Goal: Task Accomplishment & Management: Manage account settings

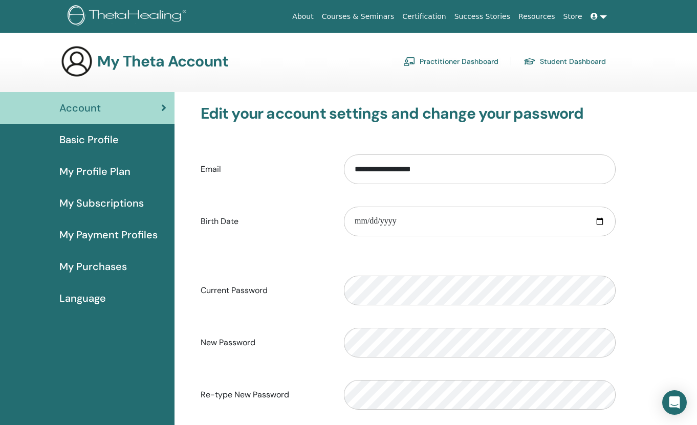
click at [118, 172] on span "My Profile Plan" at bounding box center [94, 171] width 71 height 15
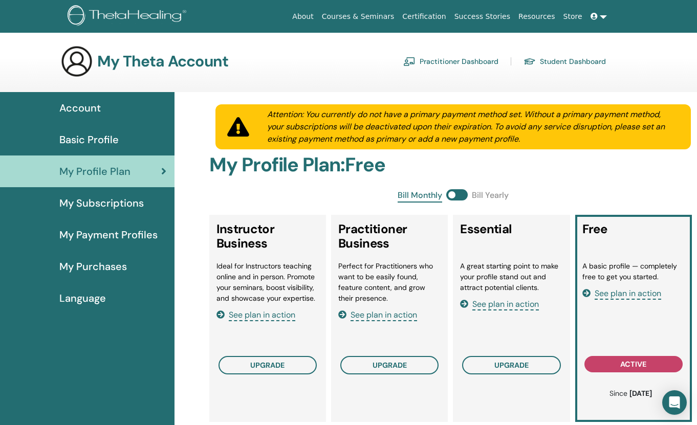
click at [106, 139] on span "Basic Profile" at bounding box center [88, 139] width 59 height 15
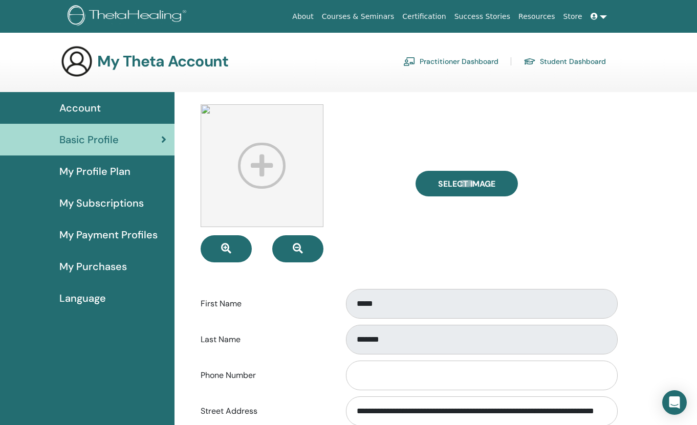
click at [594, 20] on link at bounding box center [599, 16] width 25 height 19
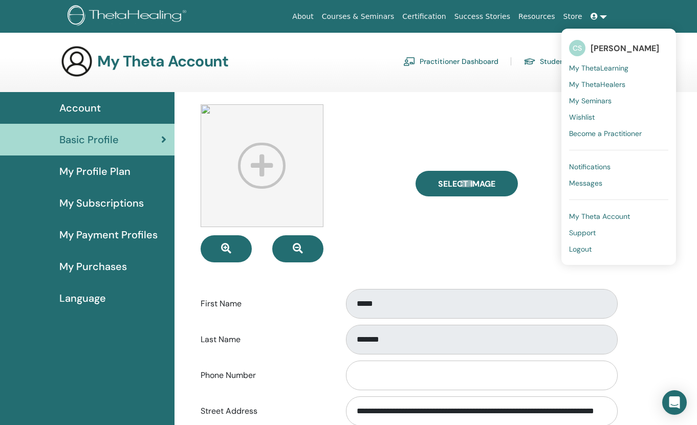
click at [605, 213] on span "My Theta Account" at bounding box center [599, 216] width 61 height 9
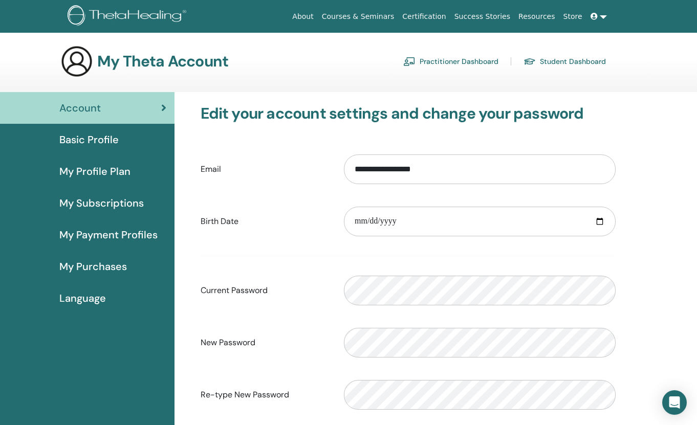
click at [553, 61] on link "Student Dashboard" at bounding box center [565, 61] width 82 height 16
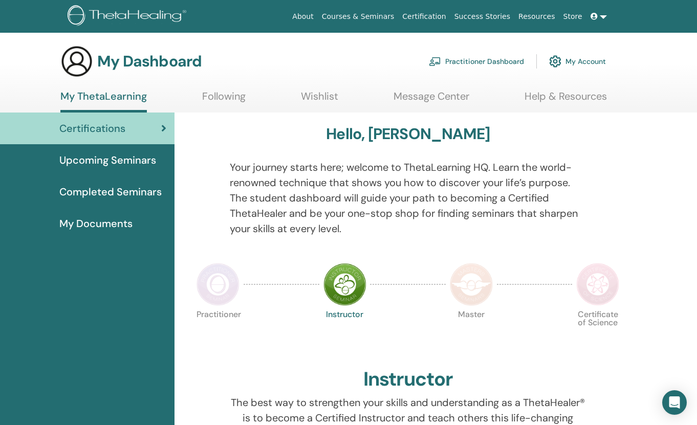
click at [504, 62] on link "Practitioner Dashboard" at bounding box center [476, 61] width 95 height 23
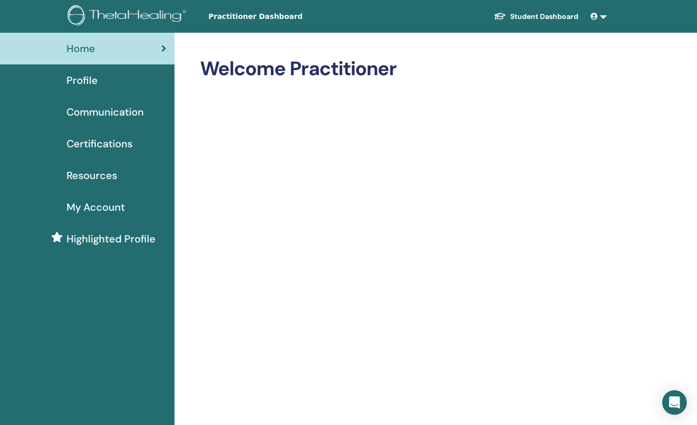
click at [103, 83] on div "Profile" at bounding box center [87, 80] width 158 height 15
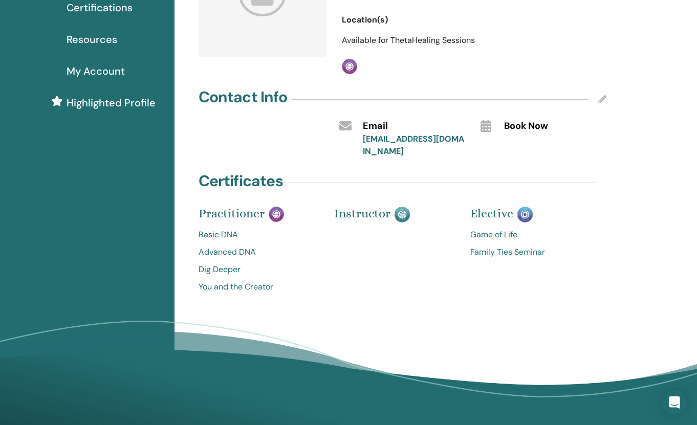
scroll to position [141, 0]
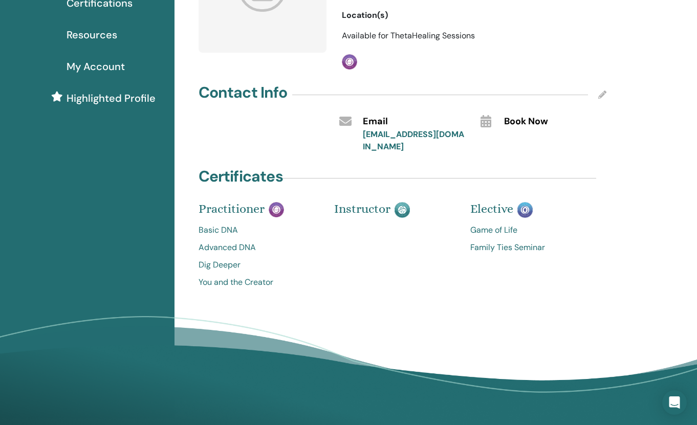
click at [225, 224] on link "Basic DNA" at bounding box center [259, 230] width 121 height 12
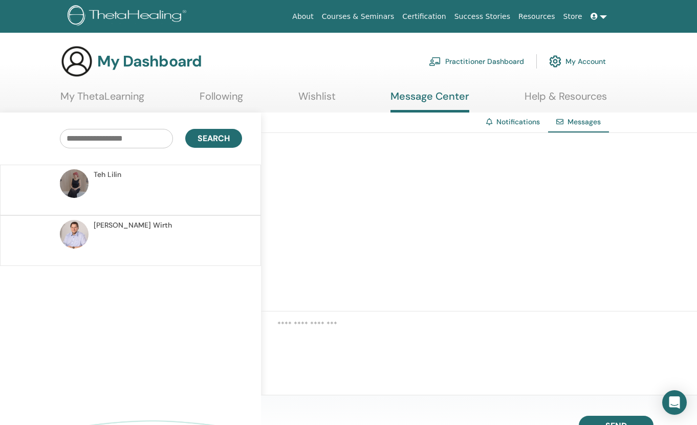
click at [139, 187] on p at bounding box center [168, 195] width 148 height 31
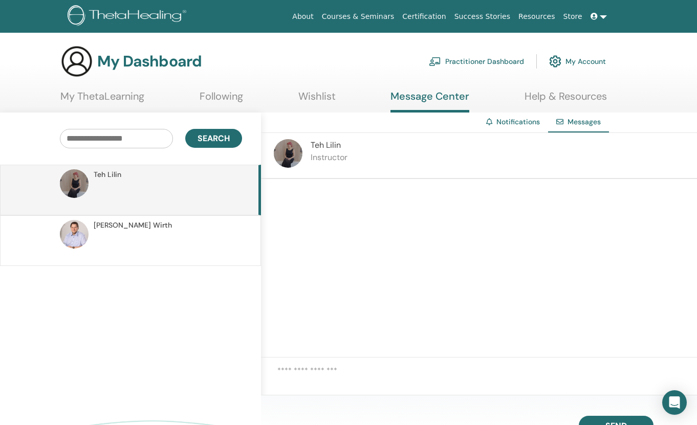
click at [338, 157] on p "Instructor" at bounding box center [329, 158] width 37 height 12
click at [505, 124] on link "Notifications" at bounding box center [519, 121] width 44 height 9
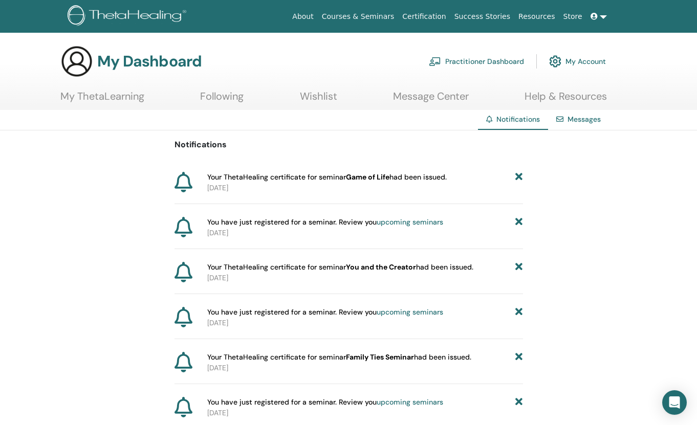
click at [364, 179] on b "Game of Life" at bounding box center [368, 177] width 44 height 9
click at [253, 179] on span "Your ThetaHealing certificate for seminar Game of Life had been issued." at bounding box center [327, 177] width 240 height 11
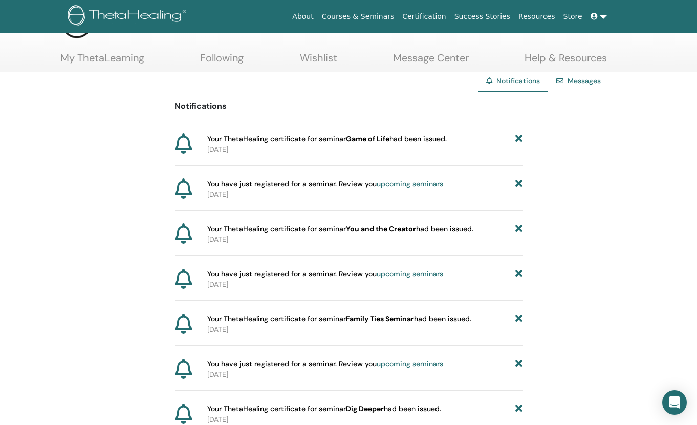
click at [374, 228] on b "You and the Creator" at bounding box center [381, 228] width 70 height 9
click at [588, 209] on div "Notifications Your ThetaHealing certificate for seminar Game of Life had been i…" at bounding box center [348, 399] width 697 height 614
click at [441, 57] on link "Message Center" at bounding box center [431, 62] width 76 height 20
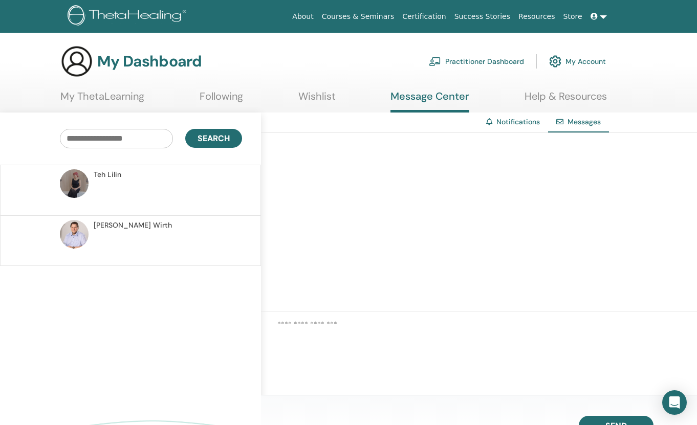
click at [300, 96] on link "Wishlist" at bounding box center [316, 100] width 37 height 20
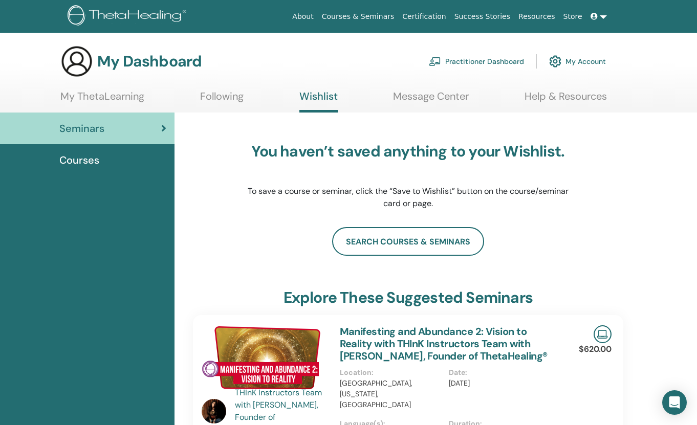
click at [220, 100] on link "Following" at bounding box center [222, 100] width 44 height 20
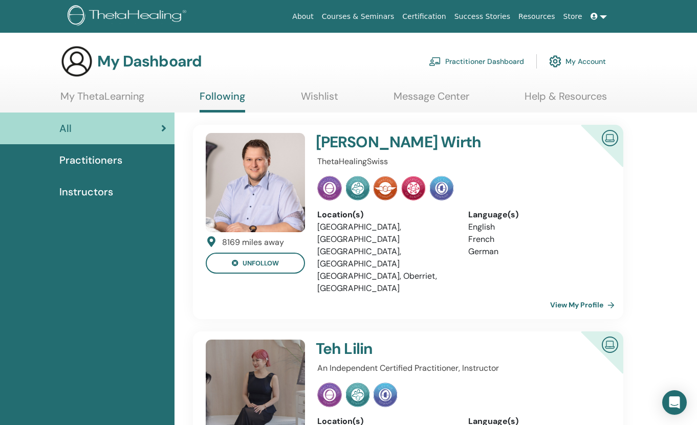
click at [113, 99] on link "My ThetaLearning" at bounding box center [102, 100] width 84 height 20
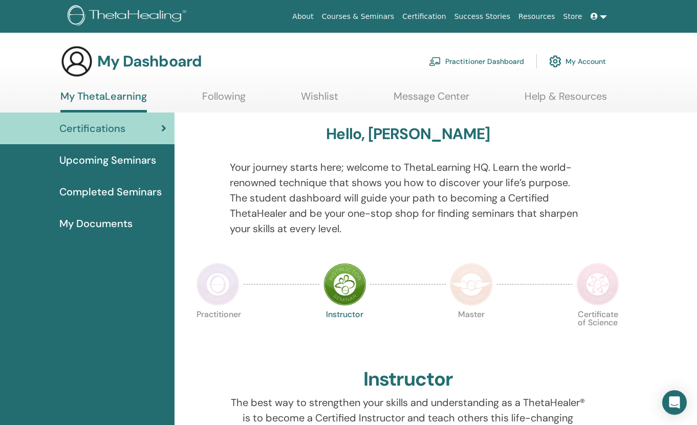
click at [216, 97] on link "Following" at bounding box center [224, 100] width 44 height 20
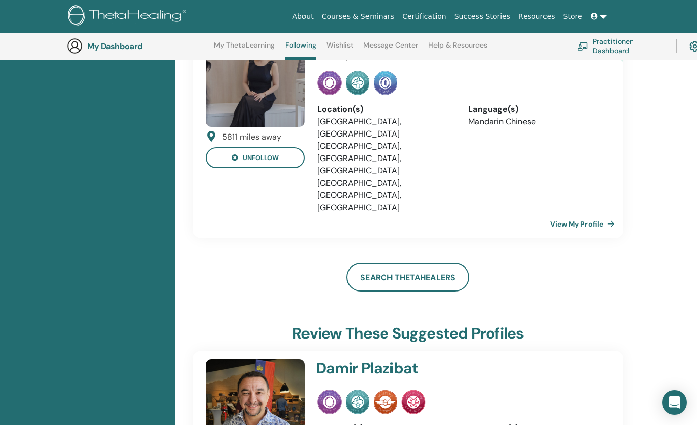
scroll to position [338, 0]
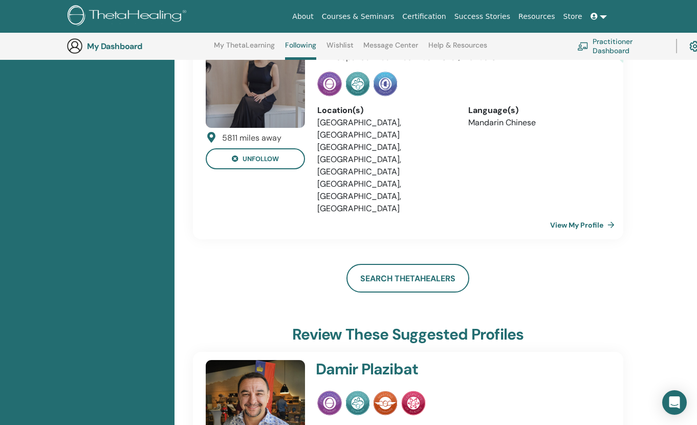
click at [439, 16] on link "Certification" at bounding box center [424, 16] width 52 height 19
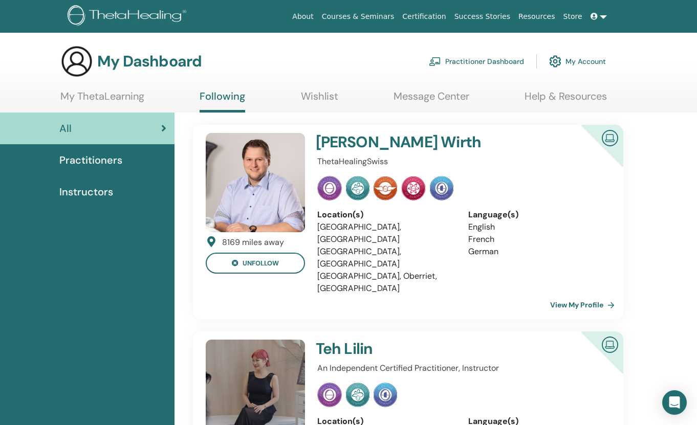
click at [596, 18] on icon at bounding box center [594, 16] width 7 height 7
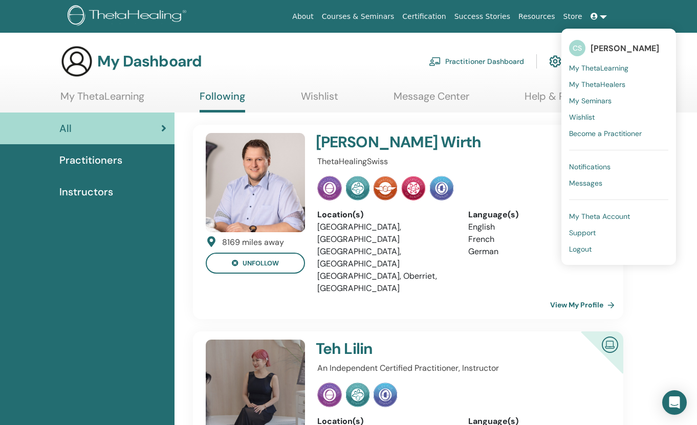
click at [616, 69] on span "My ThetaLearning" at bounding box center [598, 67] width 59 height 9
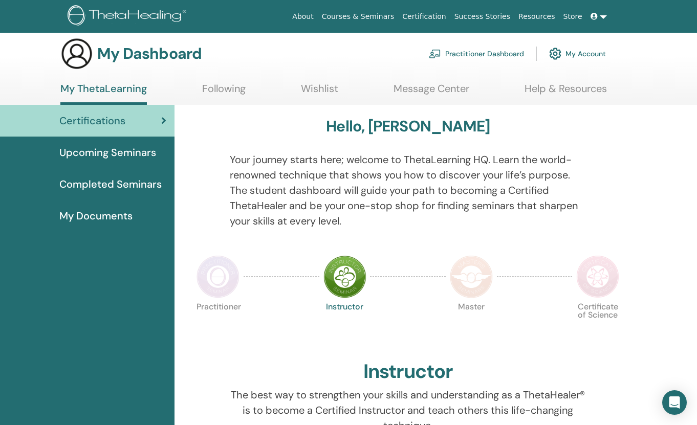
scroll to position [8, 0]
click at [125, 188] on span "Completed Seminars" at bounding box center [110, 183] width 102 height 15
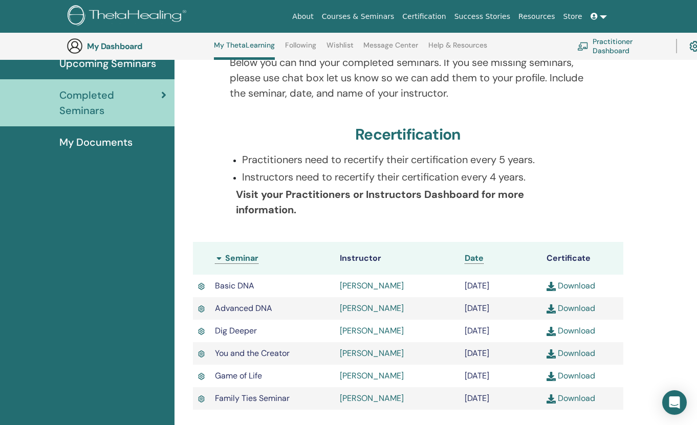
scroll to position [125, 0]
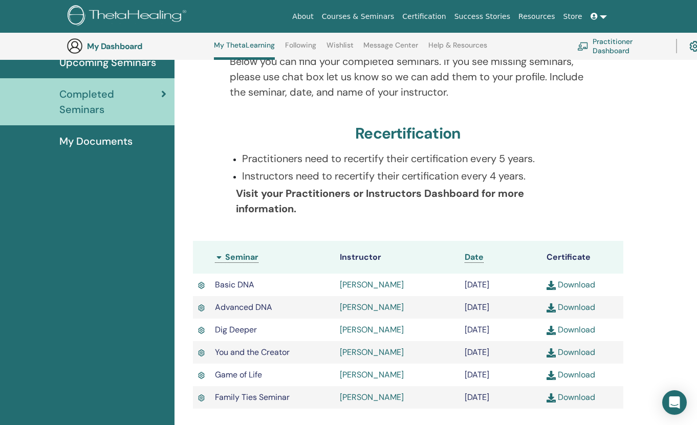
click at [577, 290] on link "Download" at bounding box center [571, 285] width 49 height 11
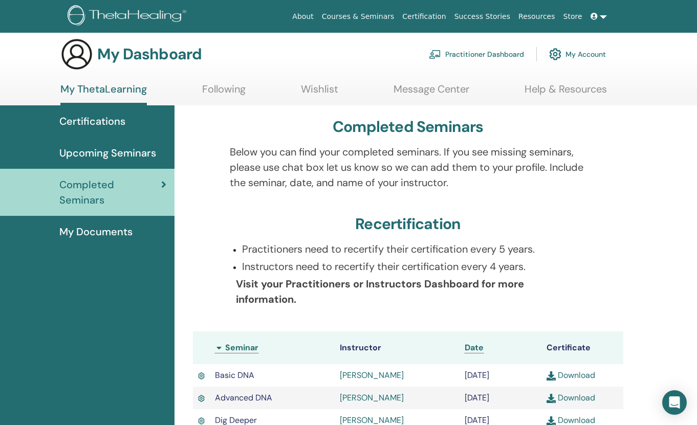
scroll to position [5, 0]
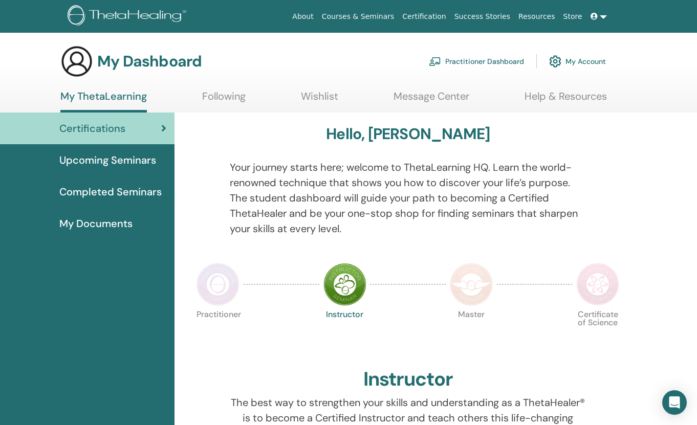
click at [604, 16] on link at bounding box center [599, 16] width 25 height 19
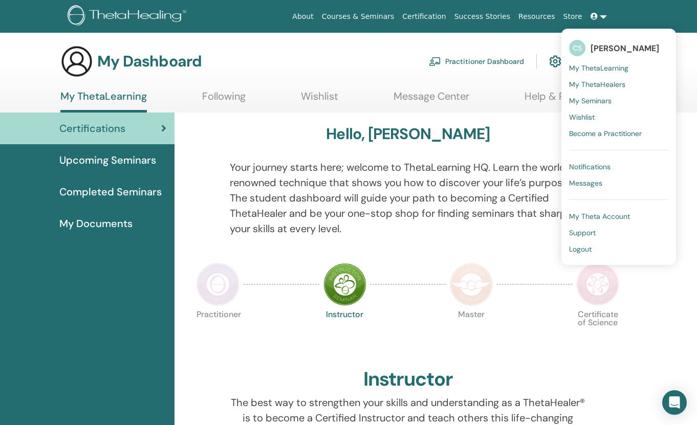
click at [596, 248] on link "Logout" at bounding box center [618, 249] width 99 height 16
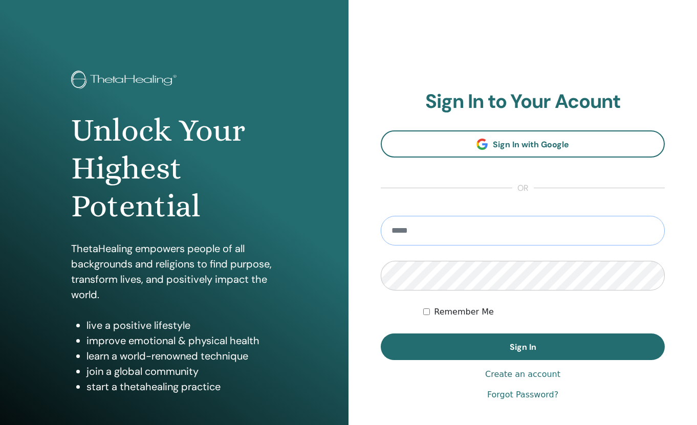
type input "**********"
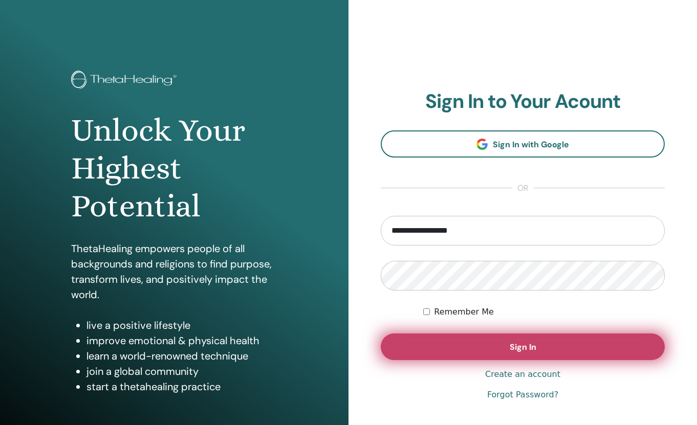
click at [474, 340] on button "Sign In" at bounding box center [523, 347] width 284 height 27
